Goal: Task Accomplishment & Management: Use online tool/utility

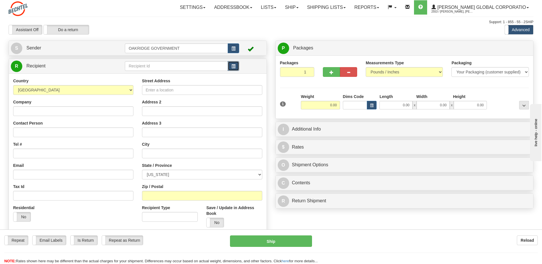
click at [236, 66] on button "button" at bounding box center [233, 66] width 11 height 10
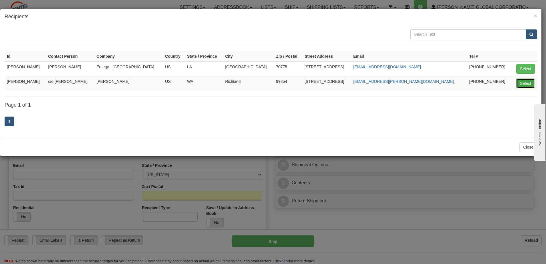
click at [527, 82] on button "Select" at bounding box center [525, 83] width 19 height 10
type input "[PERSON_NAME]"
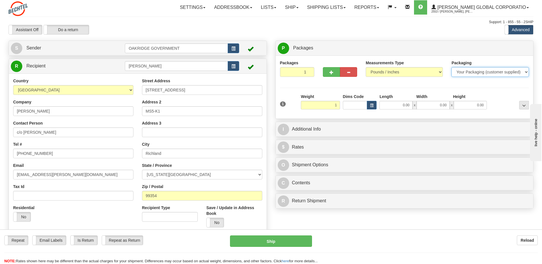
type input "1.00"
click at [466, 73] on select "Your Packaging (customer supplied) Envelope (carrier supplied) Pack (carrier su…" at bounding box center [489, 72] width 77 height 10
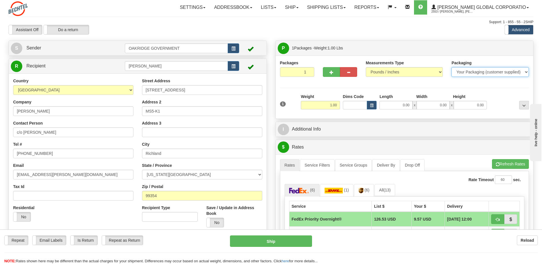
select select "2"
click at [451, 67] on select "Your Packaging (customer supplied) Envelope (carrier supplied) Pack (carrier su…" at bounding box center [489, 72] width 77 height 10
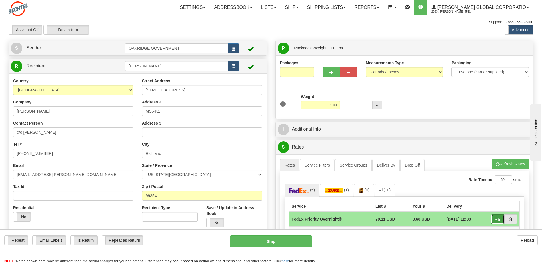
click at [499, 220] on span "button" at bounding box center [497, 220] width 4 height 4
type input "01"
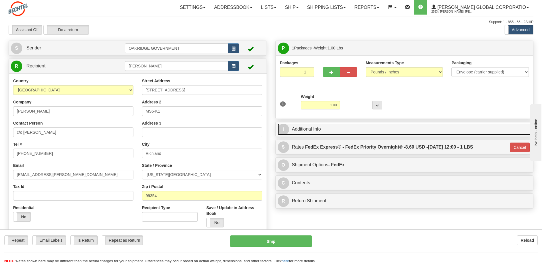
click at [307, 129] on link "I Additional Info" at bounding box center [403, 129] width 253 height 12
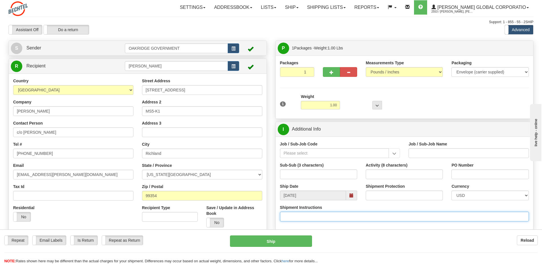
click at [311, 214] on input "Shipment Instructions" at bounding box center [404, 217] width 249 height 10
type input "Charge #24590-090-1L0-9010"
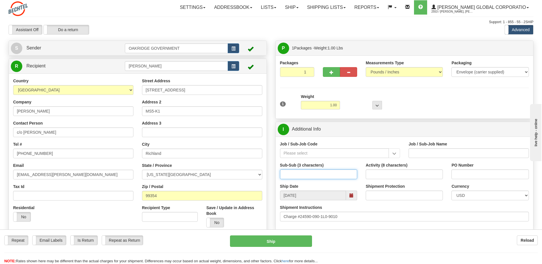
click at [327, 174] on input "Sub-Sub (3 characters)" at bounding box center [318, 174] width 77 height 10
click at [320, 154] on input "Job / Sub-Job Code" at bounding box center [334, 153] width 109 height 10
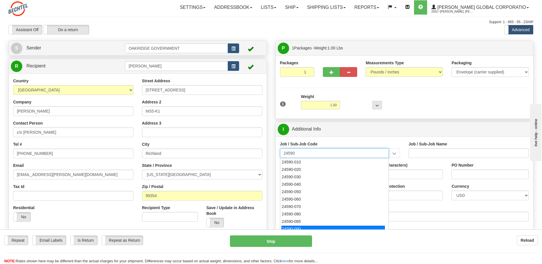
click at [322, 226] on div "24590-090" at bounding box center [332, 229] width 103 height 6
type input "24590-090"
type input "WTP - ALLOCATED COST-SHARED SERVICES"
type input "24590-090"
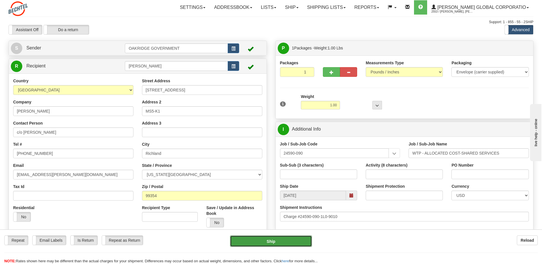
click at [284, 246] on button "Ship" at bounding box center [271, 240] width 82 height 11
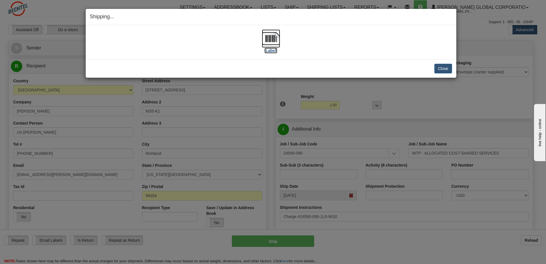
click at [269, 51] on label "[Label]" at bounding box center [270, 51] width 13 height 6
